Goal: Task Accomplishment & Management: Manage account settings

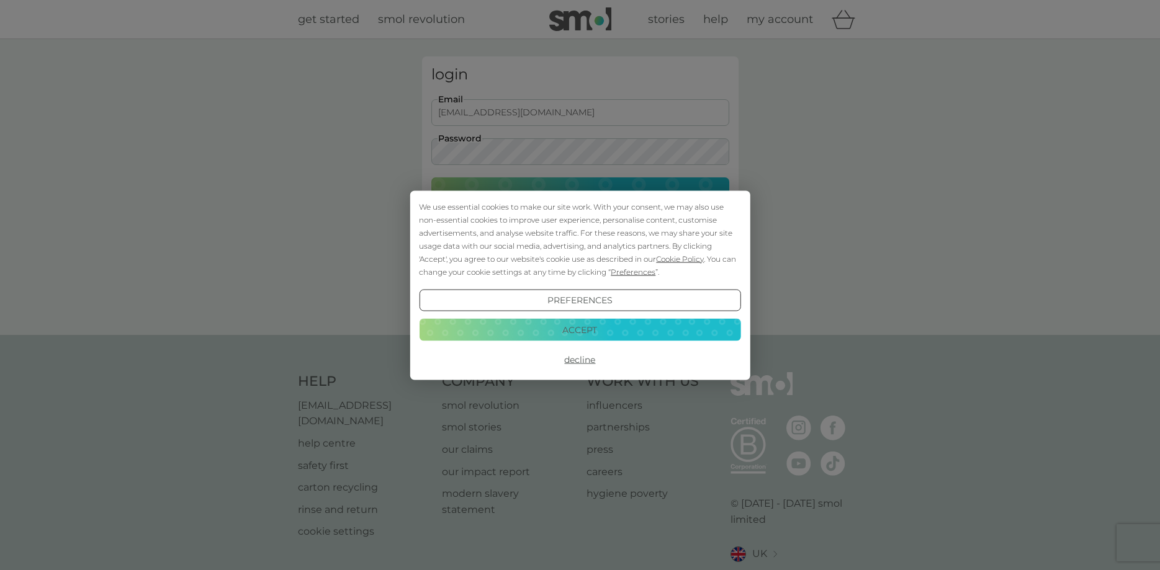
click at [588, 331] on button "Accept" at bounding box center [579, 330] width 321 height 22
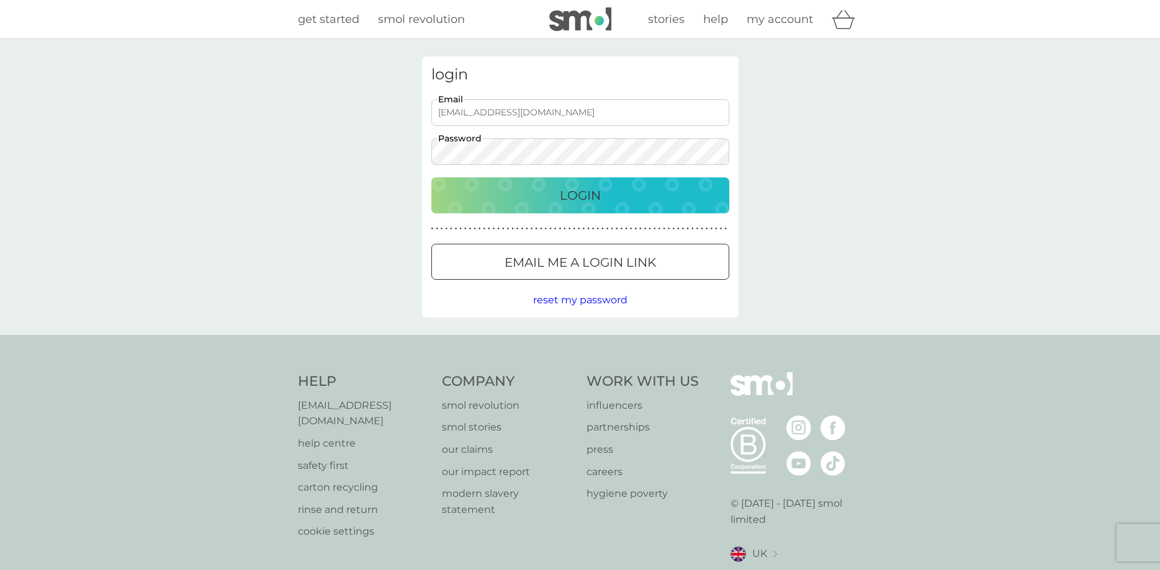
click at [572, 200] on p "Login" at bounding box center [580, 196] width 41 height 20
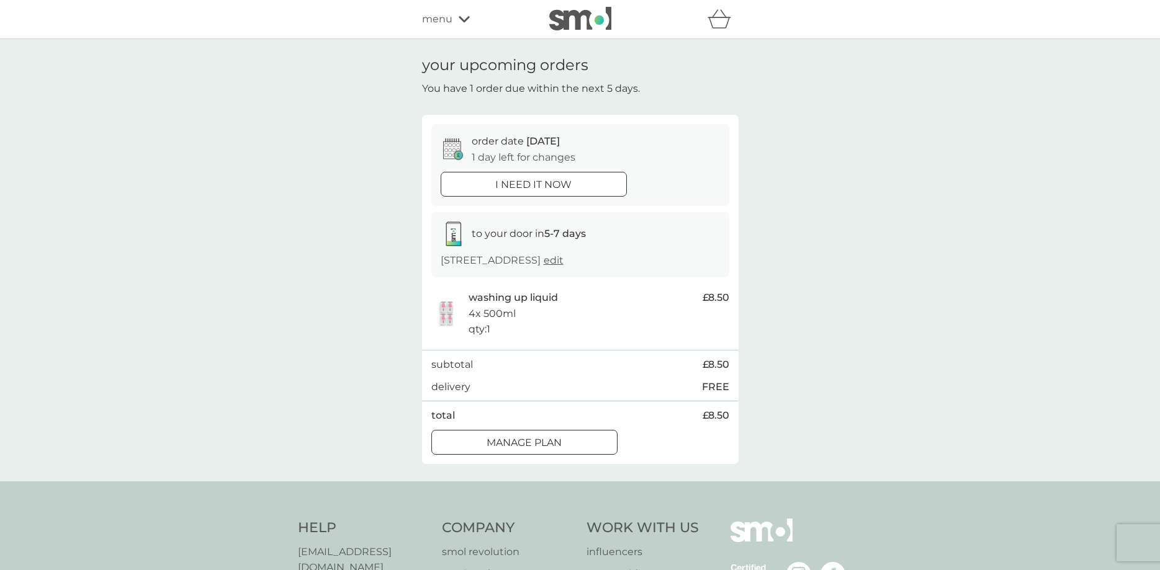
click at [541, 442] on div at bounding box center [524, 442] width 45 height 13
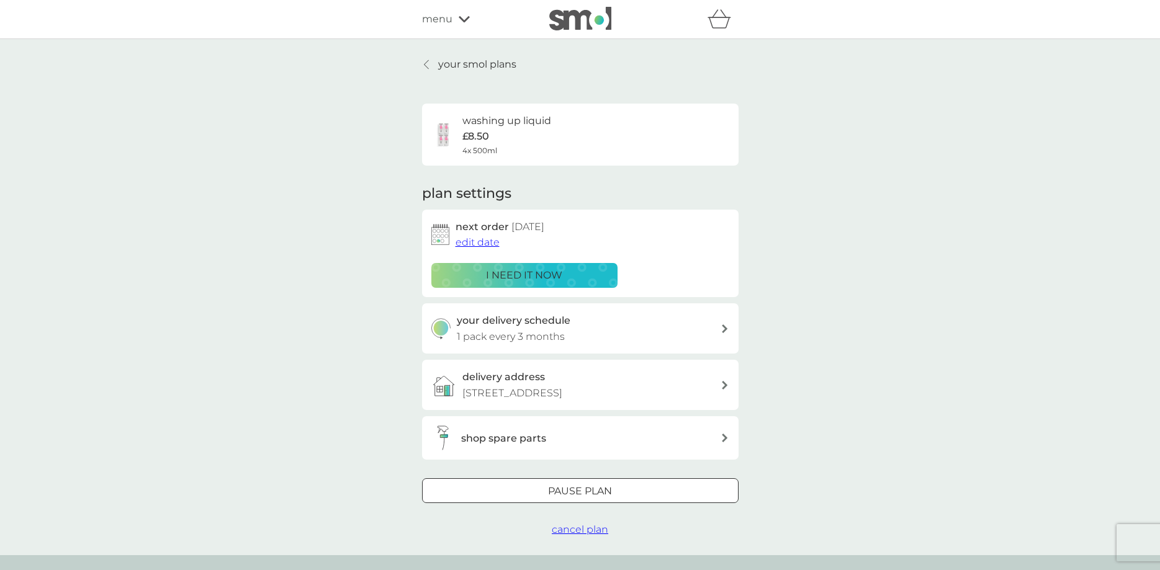
click at [487, 246] on span "edit date" at bounding box center [477, 242] width 44 height 12
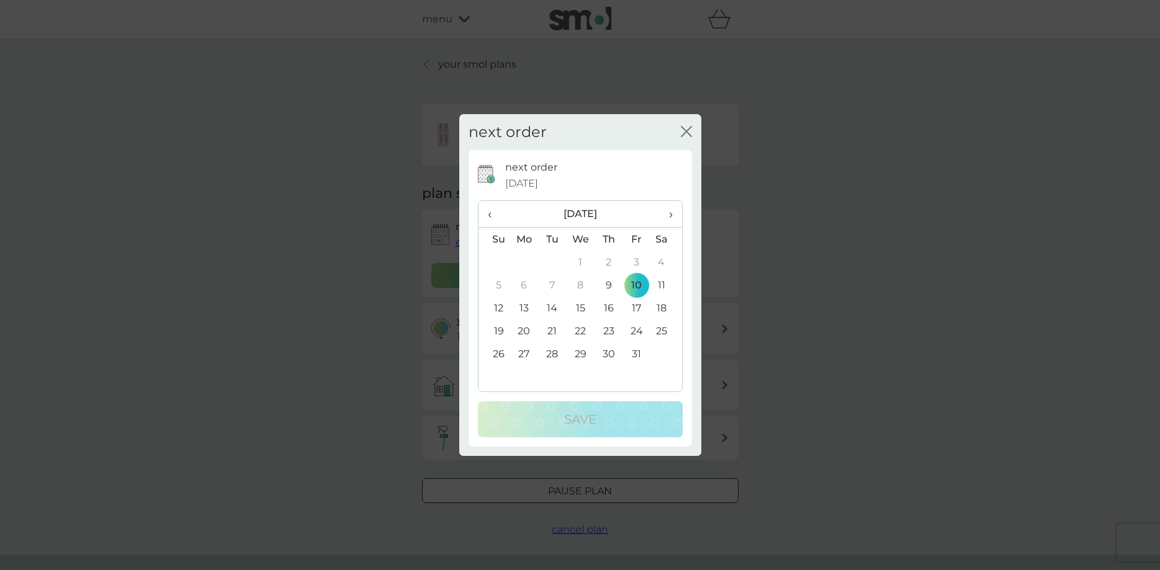
click at [637, 353] on td "31" at bounding box center [636, 354] width 28 height 23
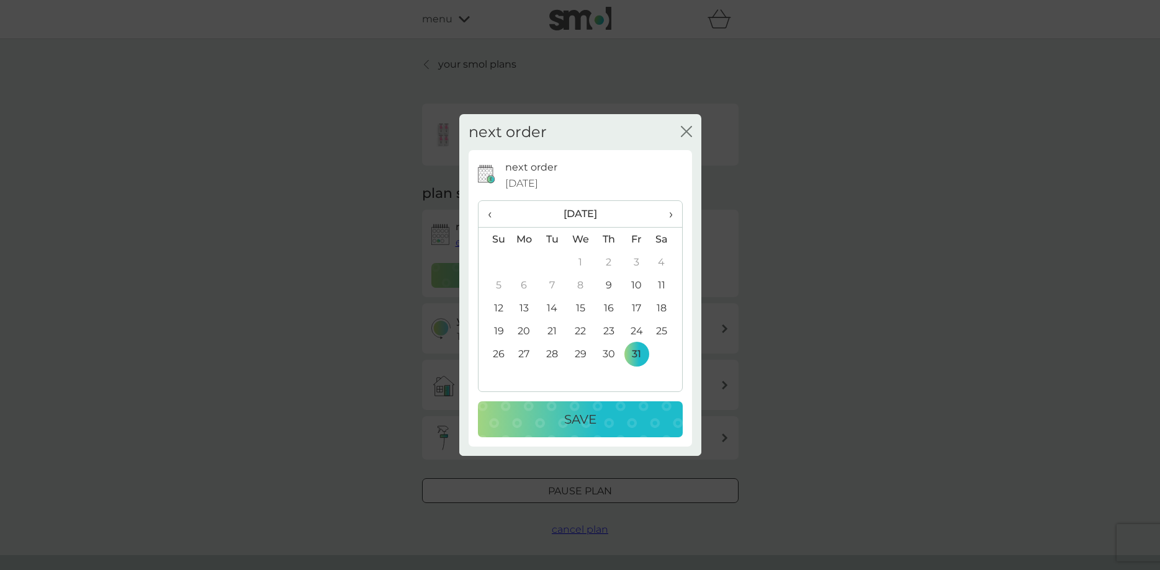
click at [578, 421] on p "Save" at bounding box center [580, 420] width 32 height 20
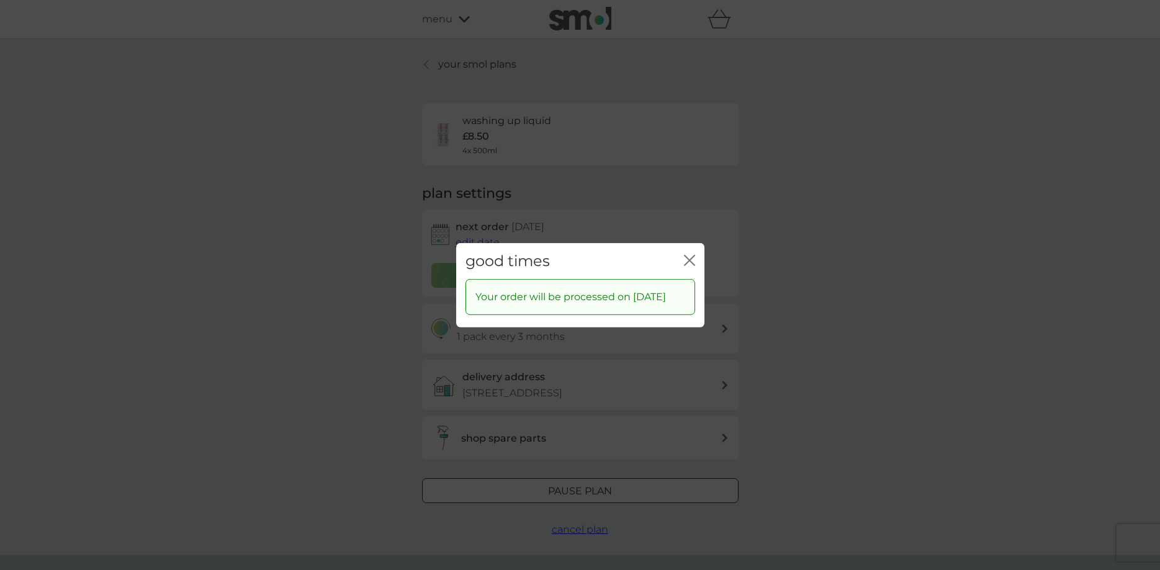
click at [690, 254] on icon "close" at bounding box center [689, 259] width 11 height 11
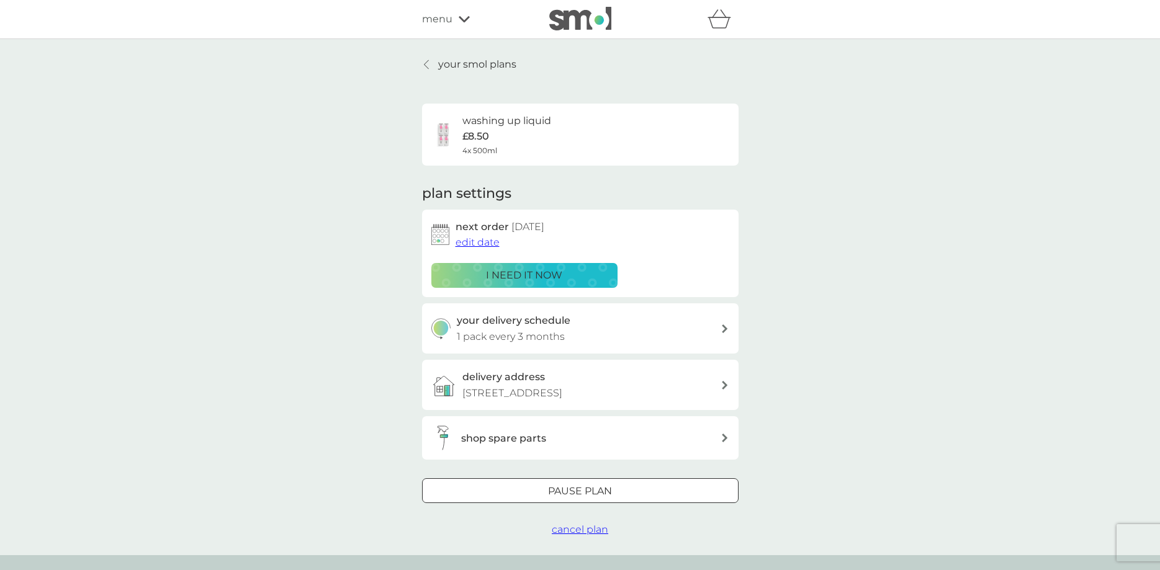
drag, startPoint x: 452, startPoint y: 66, endPoint x: 765, endPoint y: 168, distance: 328.9
click at [452, 66] on p "your smol plans" at bounding box center [477, 64] width 78 height 16
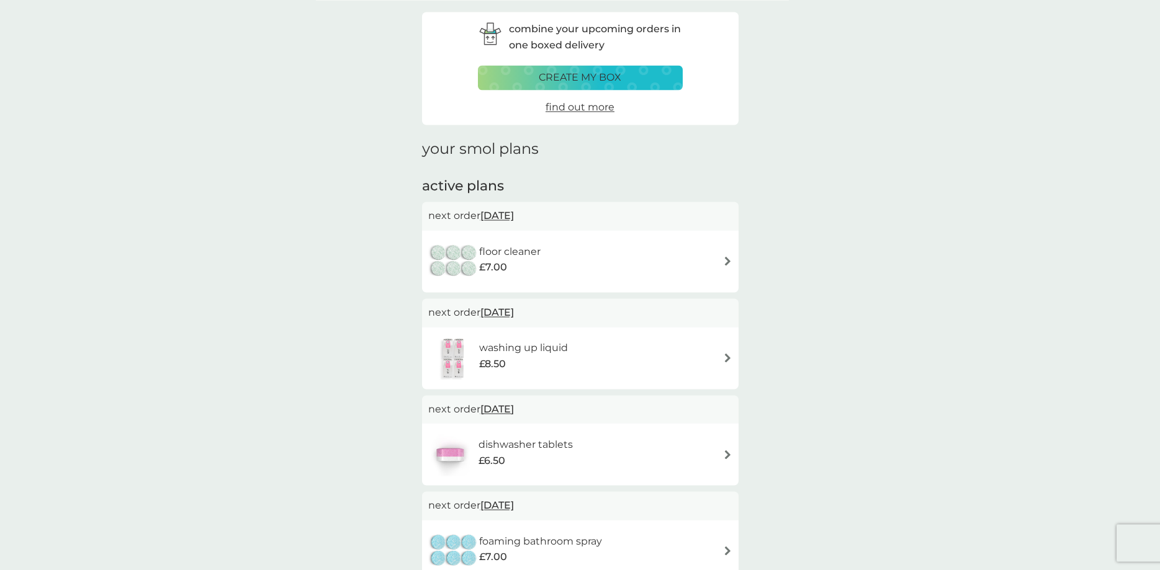
scroll to position [211, 0]
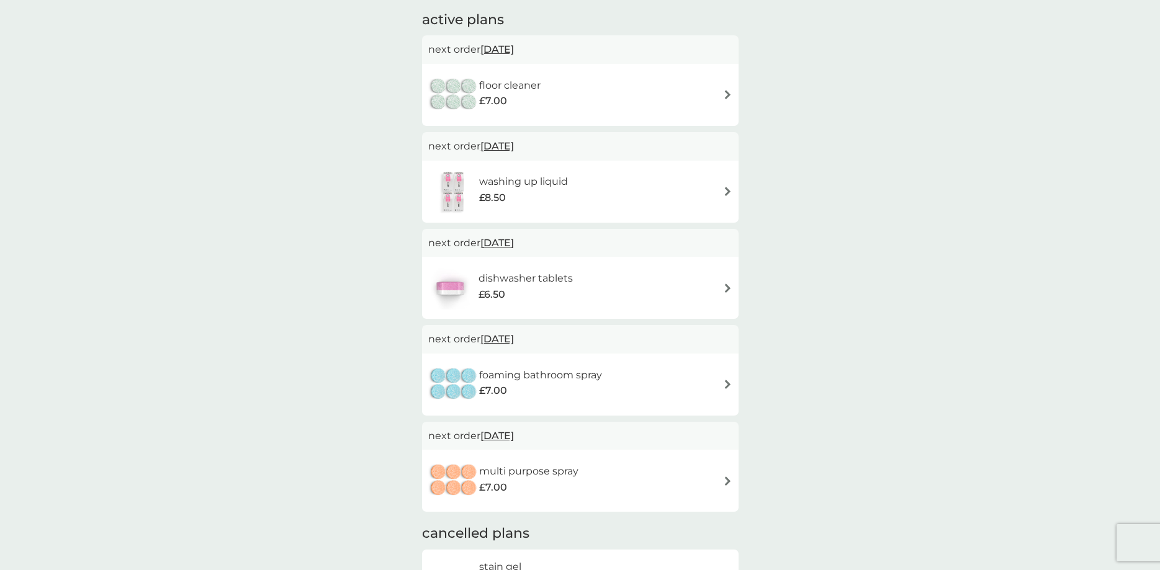
click at [726, 482] on img at bounding box center [727, 481] width 9 height 9
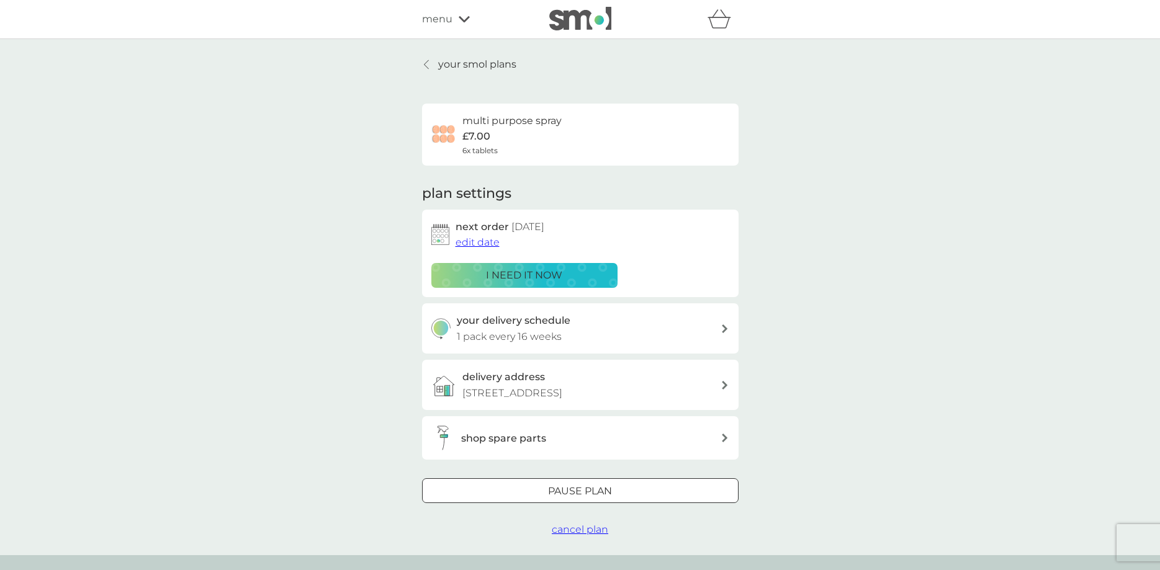
click at [724, 328] on icon at bounding box center [725, 329] width 6 height 9
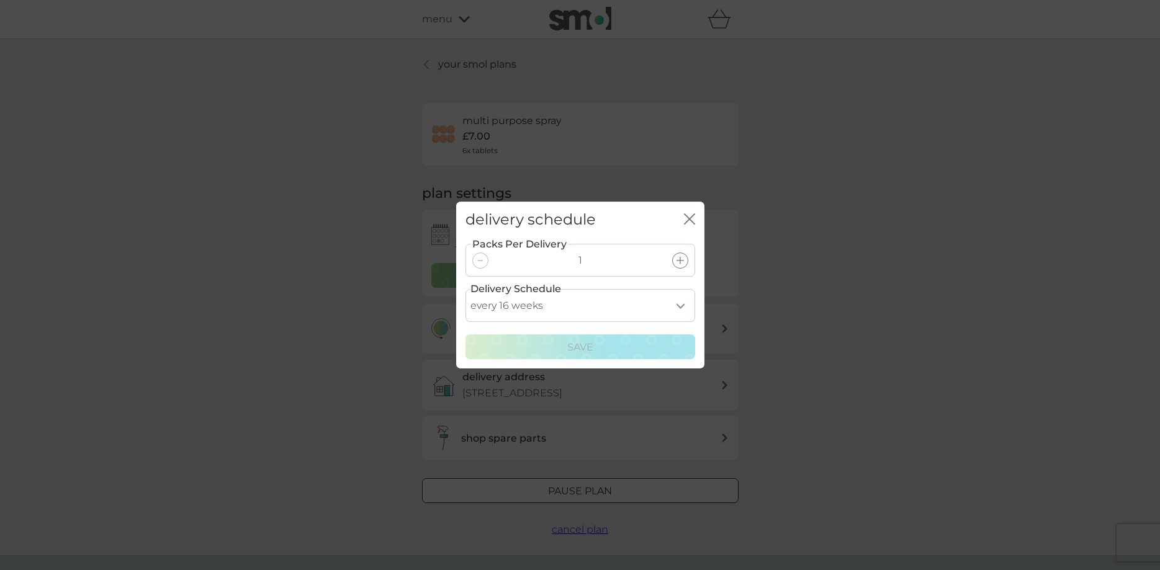
select select "168"
click option "every 24 weeks" at bounding box center [0, 0] width 0 height 0
click at [584, 351] on p "Save" at bounding box center [580, 347] width 26 height 16
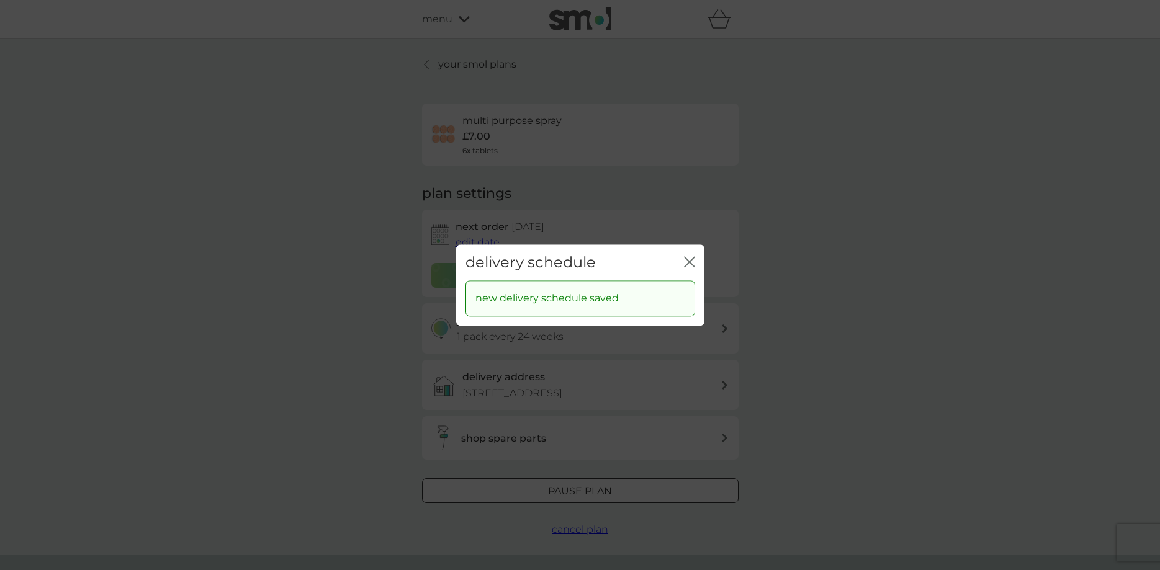
click at [685, 261] on icon "close" at bounding box center [689, 261] width 11 height 11
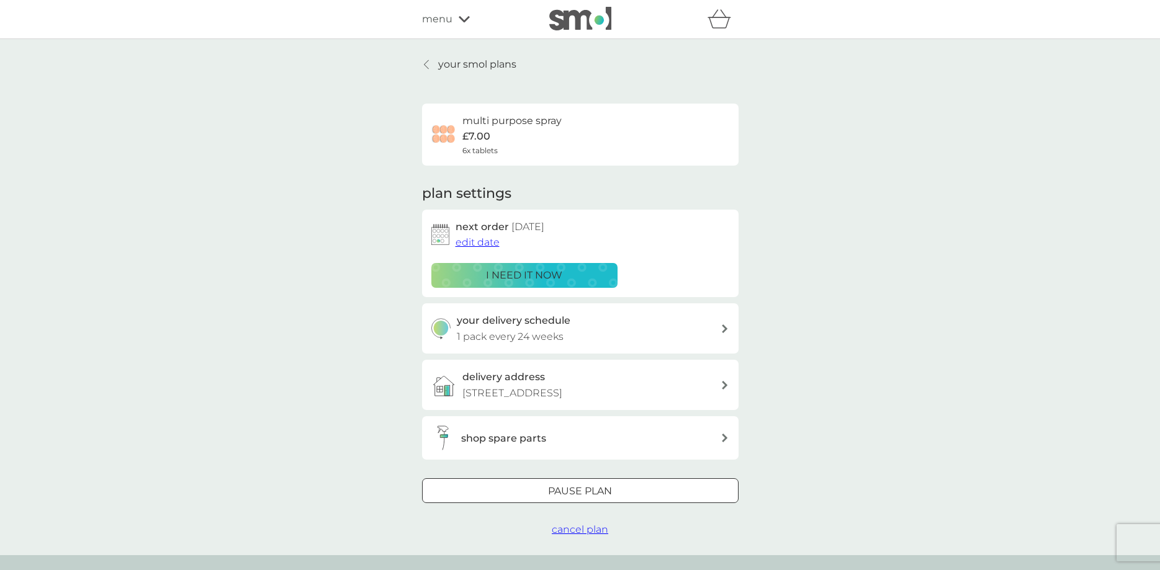
click at [487, 245] on span "edit date" at bounding box center [477, 242] width 44 height 12
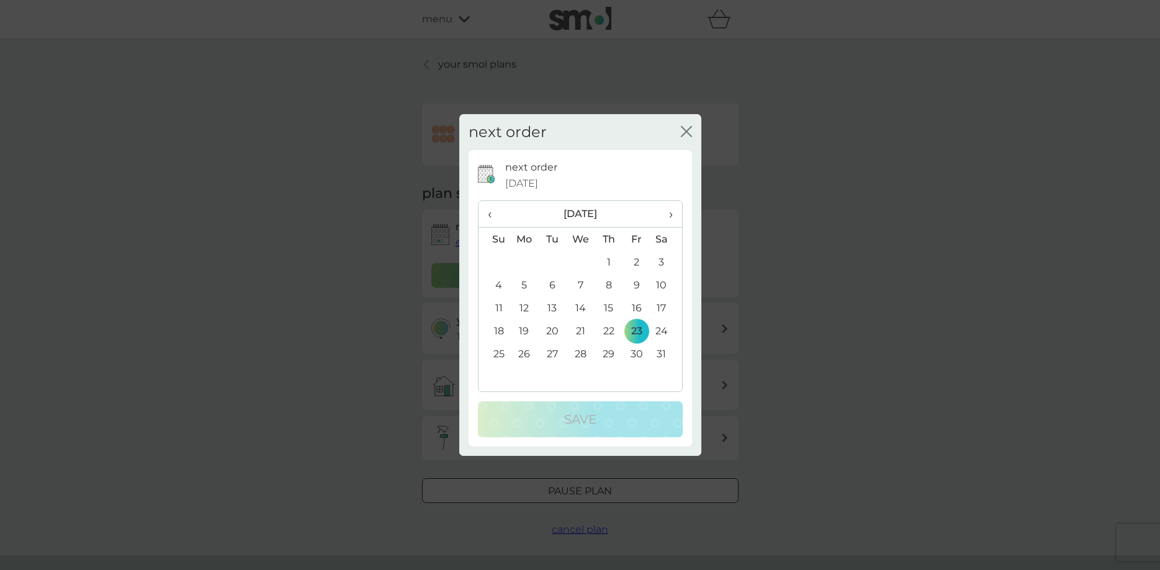
click at [665, 217] on span "›" at bounding box center [666, 214] width 12 height 26
click at [638, 305] on td "13" at bounding box center [636, 308] width 28 height 23
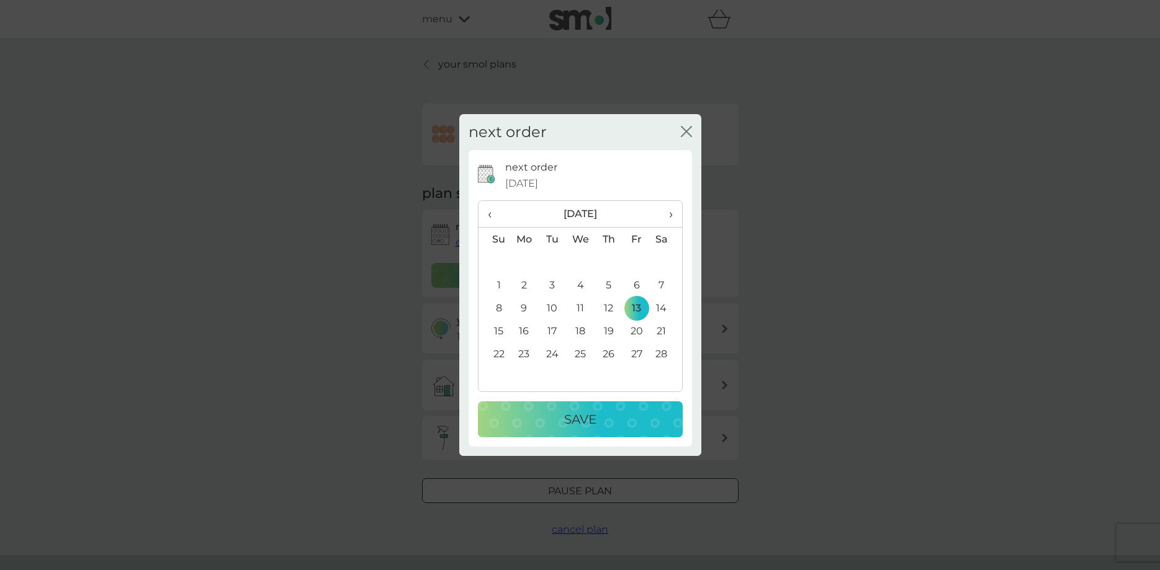
click at [586, 415] on p "Save" at bounding box center [580, 420] width 32 height 20
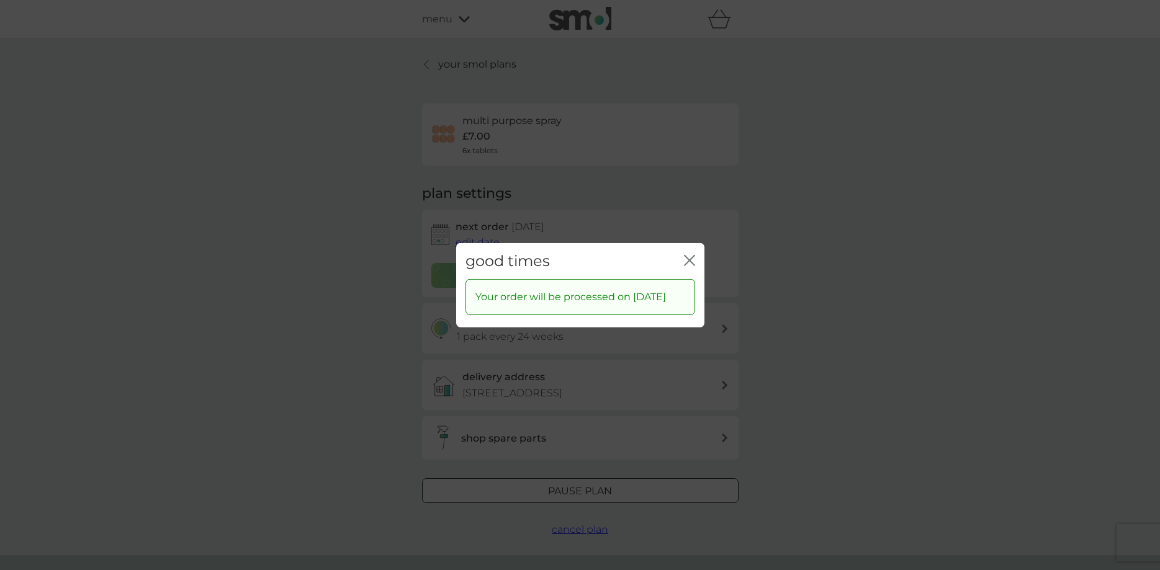
click at [688, 255] on icon "close" at bounding box center [686, 260] width 5 height 10
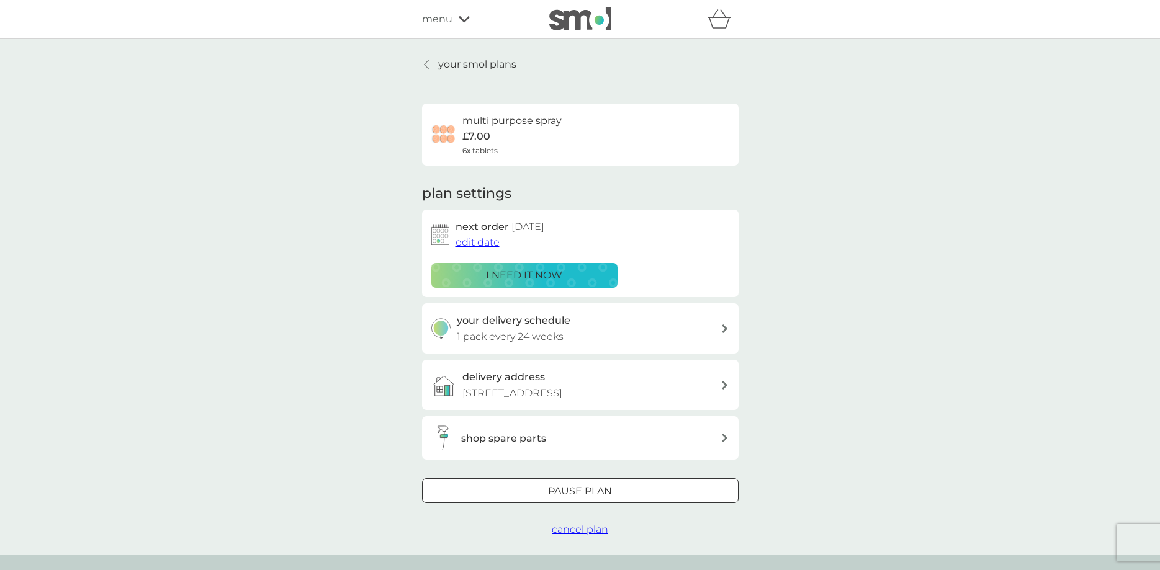
click at [725, 329] on icon at bounding box center [725, 329] width 6 height 9
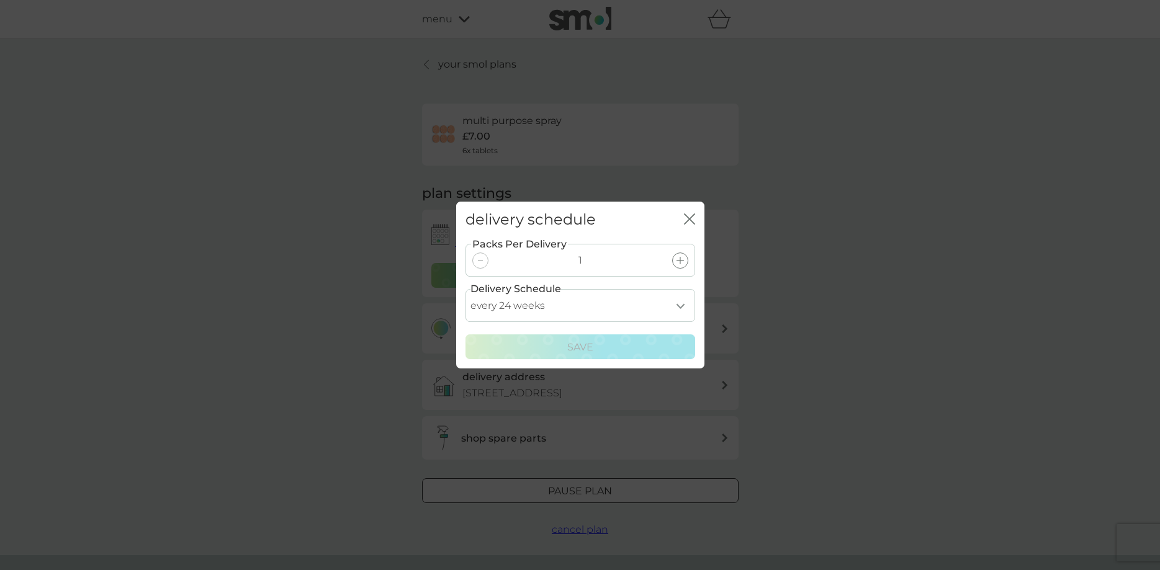
select select "140"
click option "every 20 weeks" at bounding box center [0, 0] width 0 height 0
click at [582, 352] on p "Save" at bounding box center [580, 347] width 26 height 16
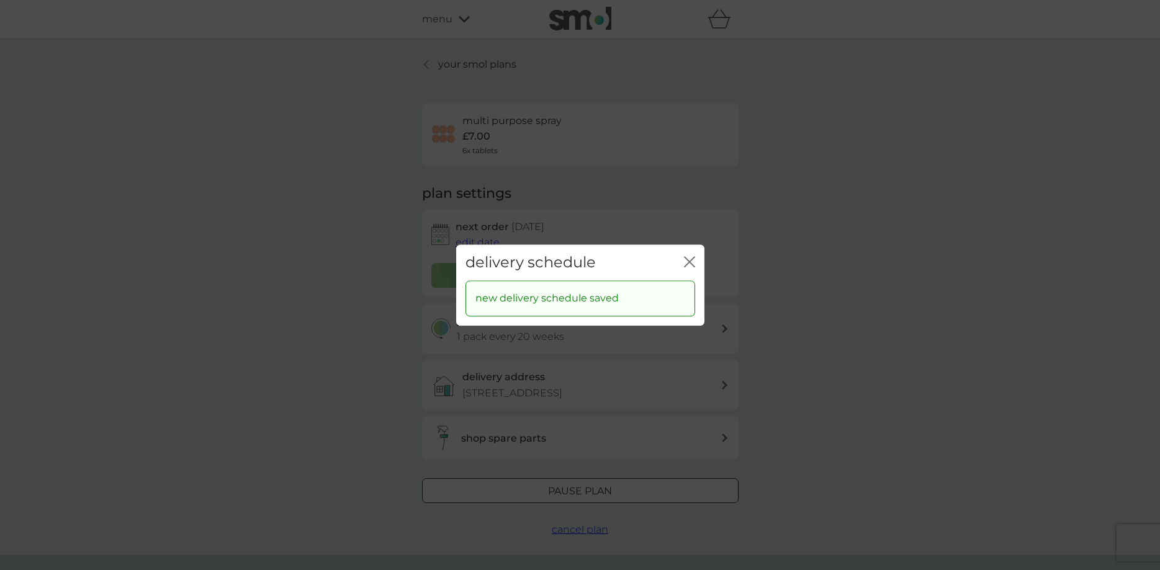
click at [691, 258] on icon "close" at bounding box center [689, 261] width 11 height 11
